Goal: Task Accomplishment & Management: Use online tool/utility

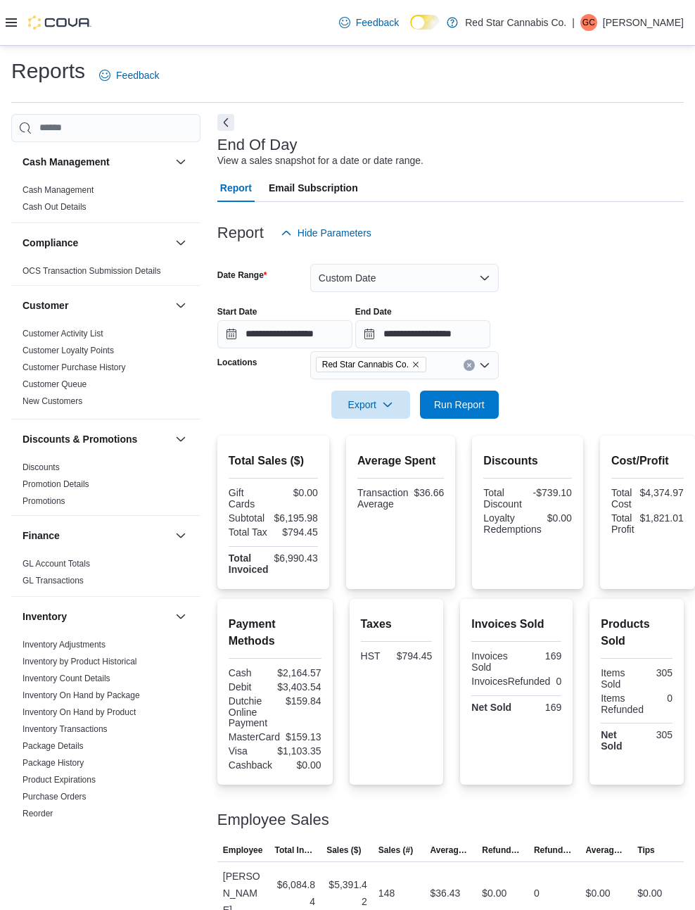
scroll to position [54, 0]
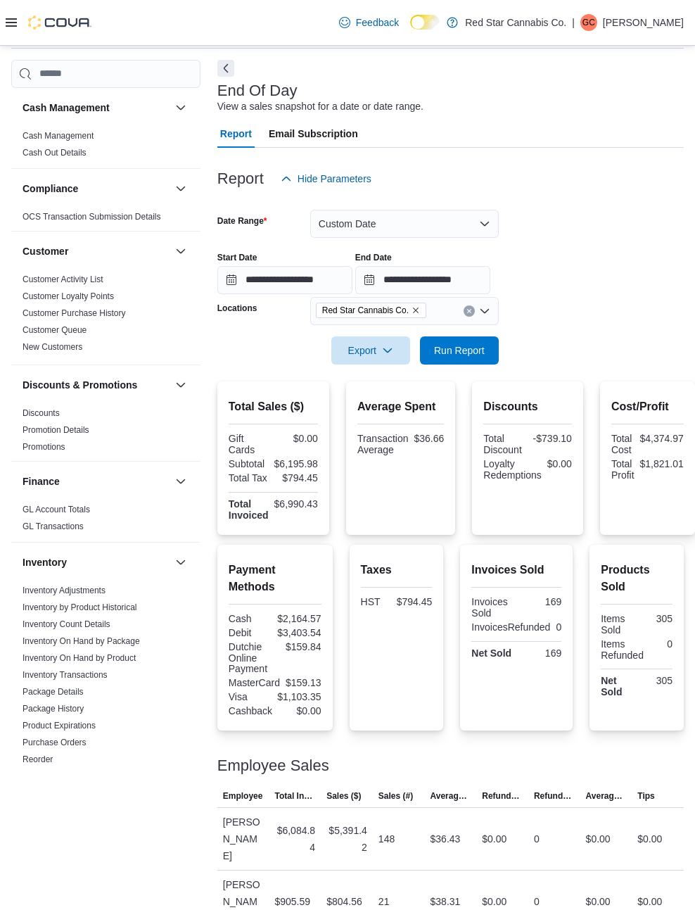
click at [471, 357] on span "Run Report" at bounding box center [459, 350] width 51 height 14
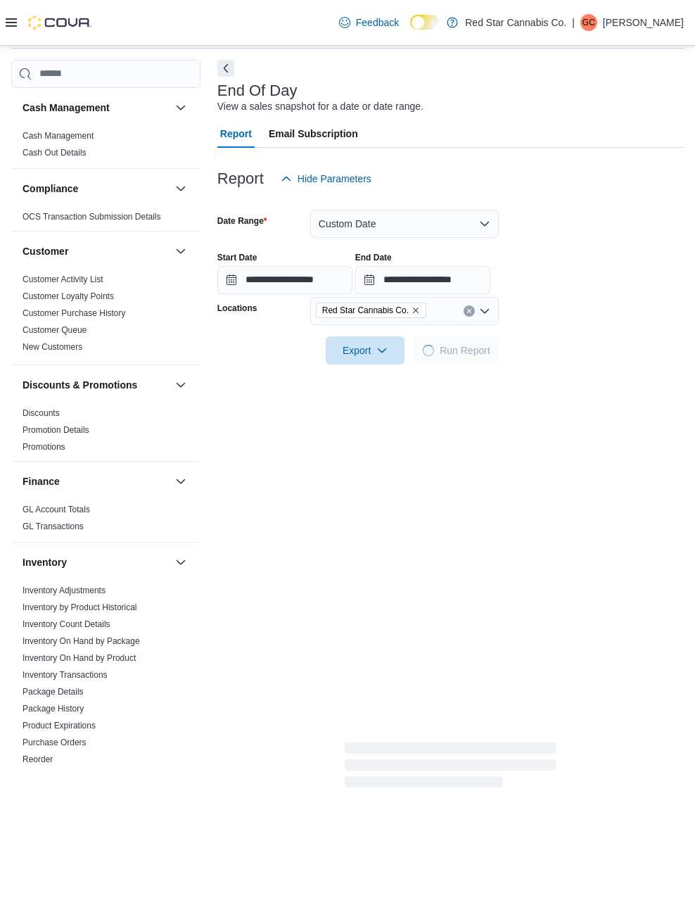
click at [482, 231] on button "Custom Date" at bounding box center [404, 224] width 189 height 28
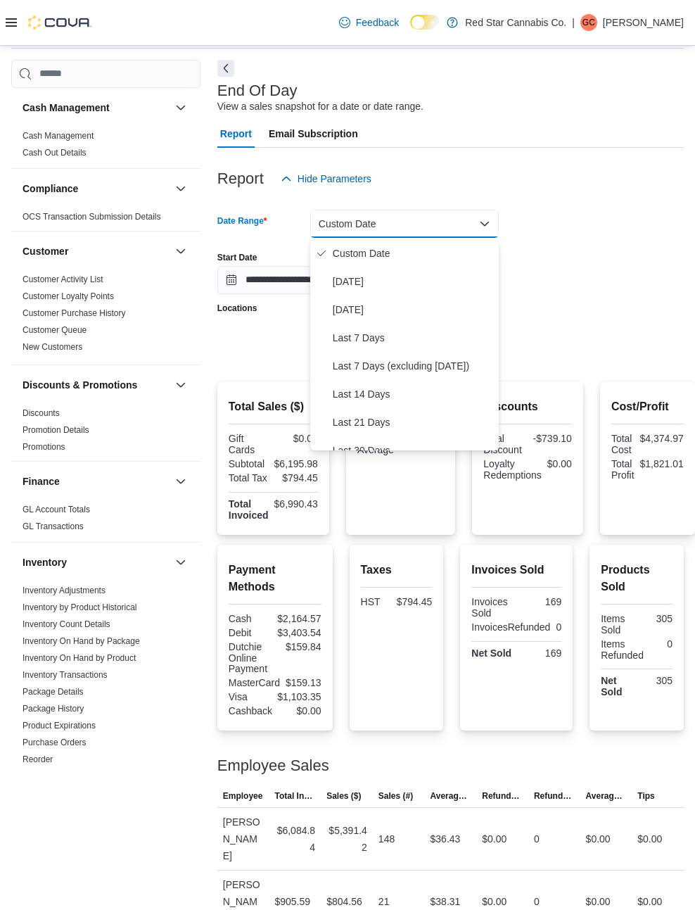
click at [409, 291] on button "[DATE]" at bounding box center [404, 281] width 189 height 28
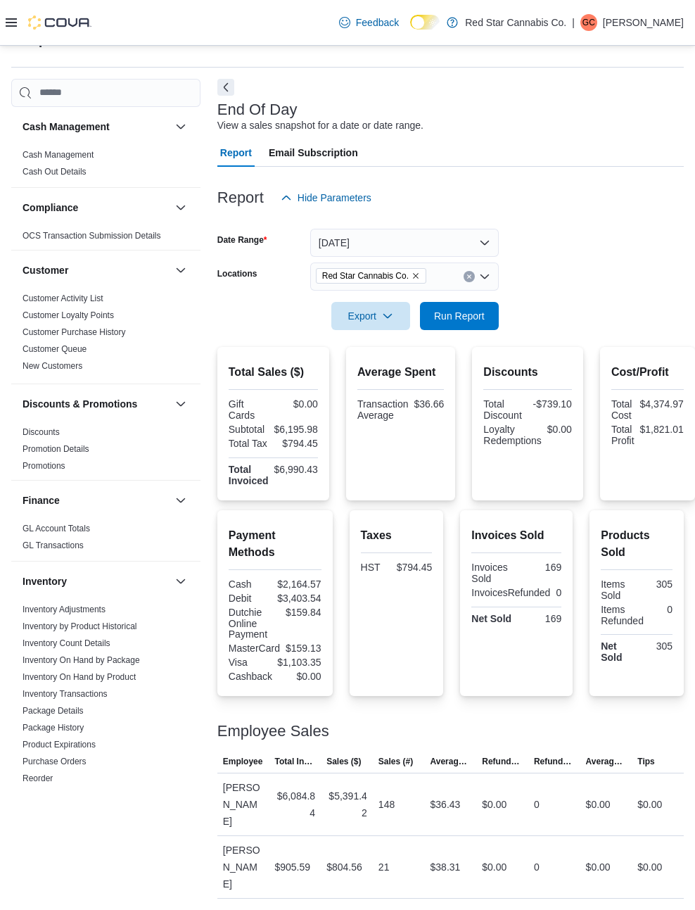
click at [592, 250] on form "Date Range [DATE] Locations Red Star Cannabis Co. Export Run Report" at bounding box center [450, 271] width 467 height 118
click at [474, 311] on span "Run Report" at bounding box center [460, 316] width 62 height 28
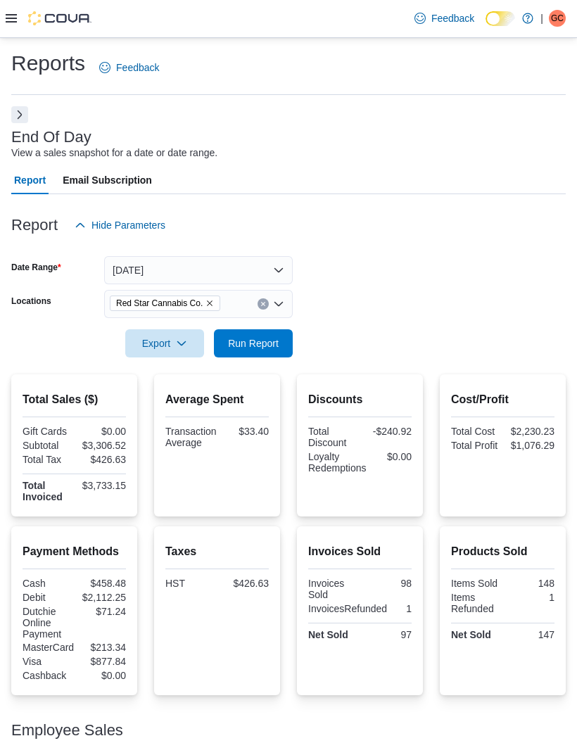
click at [262, 368] on div at bounding box center [288, 365] width 554 height 17
click at [282, 349] on span "Run Report" at bounding box center [253, 343] width 62 height 28
click at [214, 305] on icon "Remove Red Star Cannabis Co. from selection in this group" at bounding box center [209, 303] width 8 height 8
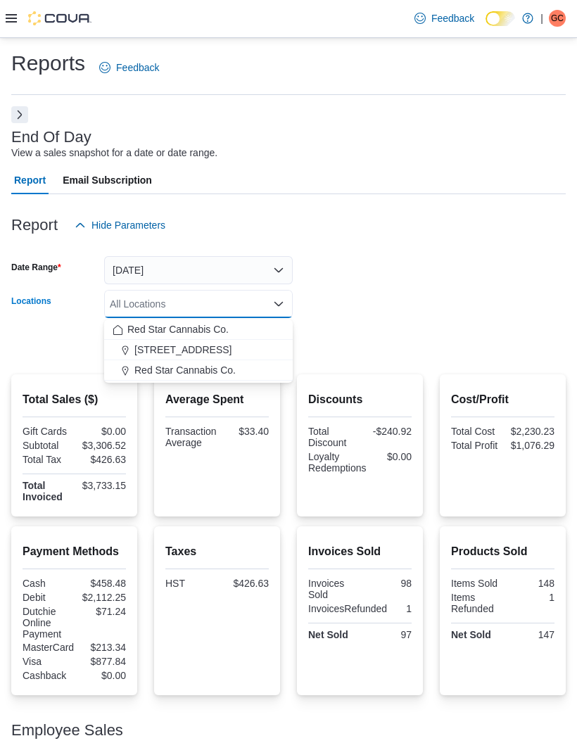
click at [192, 352] on span "[STREET_ADDRESS]" at bounding box center [182, 350] width 97 height 14
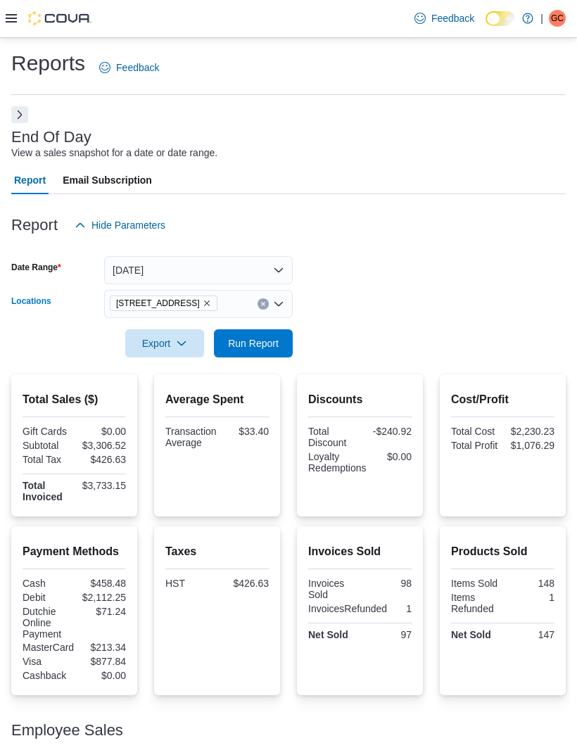
click at [347, 279] on form "Date Range [DATE] Locations [STREET_ADDRESS] Selected. [STREET_ADDRESS] Press B…" at bounding box center [288, 298] width 554 height 118
click at [259, 352] on span "Run Report" at bounding box center [253, 343] width 62 height 28
